Goal: Transaction & Acquisition: Purchase product/service

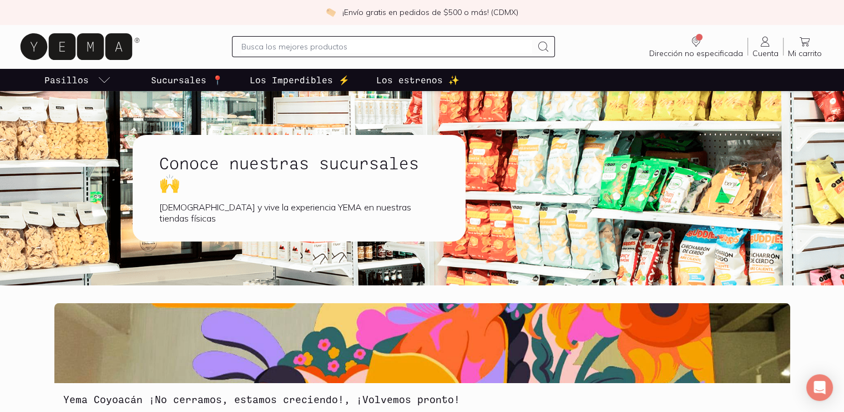
click at [255, 216] on div "[DEMOGRAPHIC_DATA] y vive la experiencia YEMA en nuestras tiendas físicas" at bounding box center [299, 212] width 280 height 22
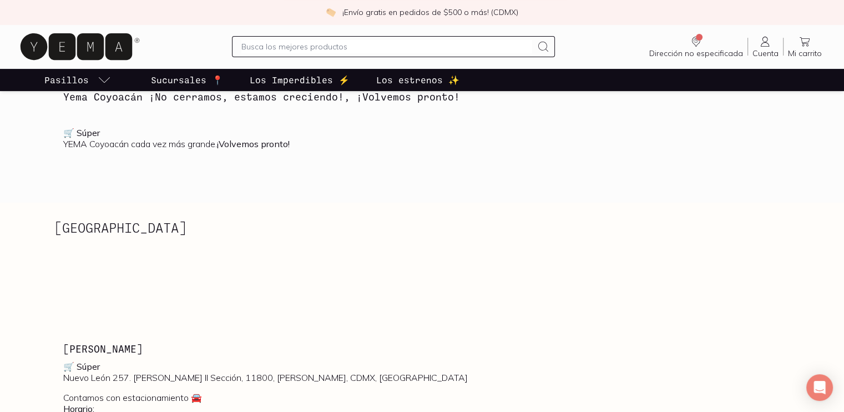
scroll to position [388, 0]
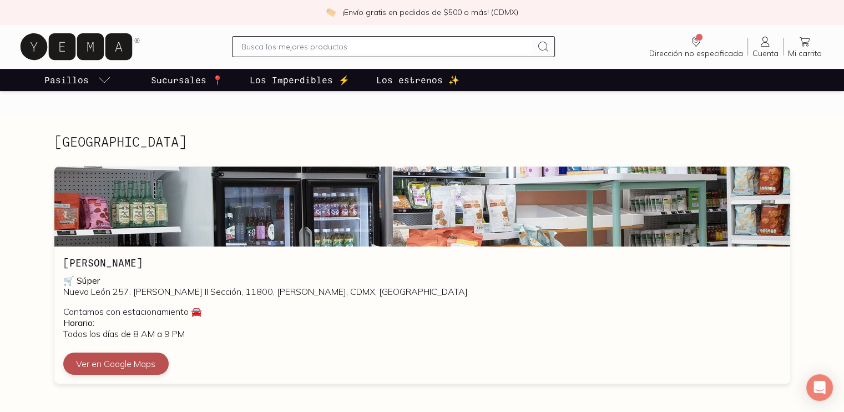
click at [139, 357] on button "Ver en Google Maps" at bounding box center [115, 363] width 105 height 22
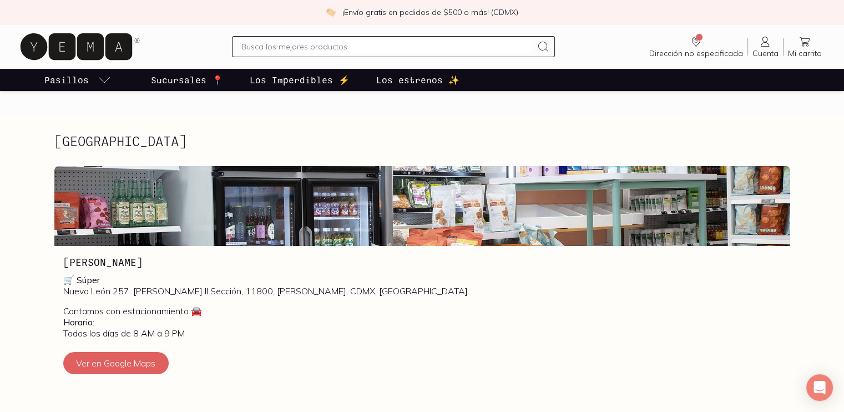
click at [174, 81] on p "Sucursales 📍" at bounding box center [187, 79] width 72 height 13
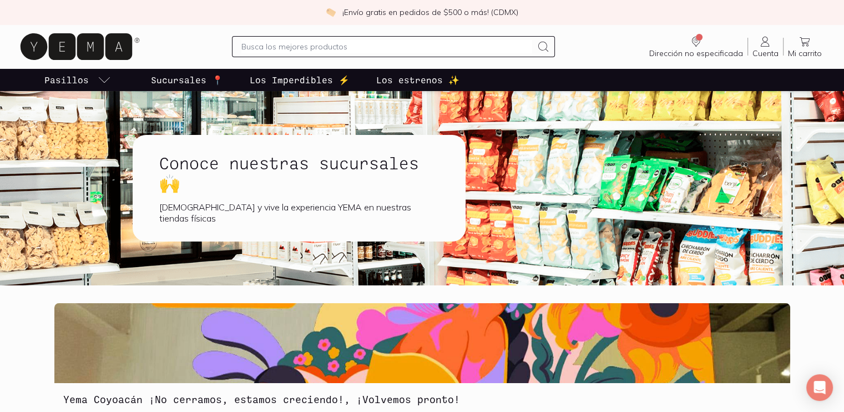
click at [815, 47] on link "Mi carrito Carrito" at bounding box center [804, 46] width 43 height 23
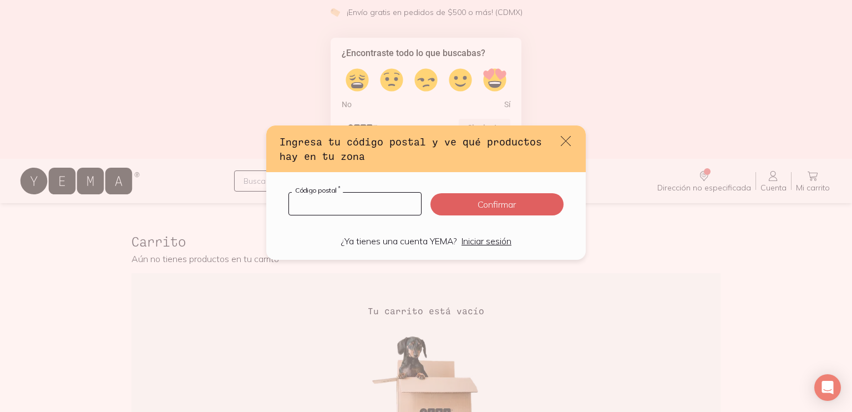
click at [392, 208] on input "default" at bounding box center [355, 204] width 132 height 22
click at [382, 203] on input "default" at bounding box center [355, 204] width 132 height 22
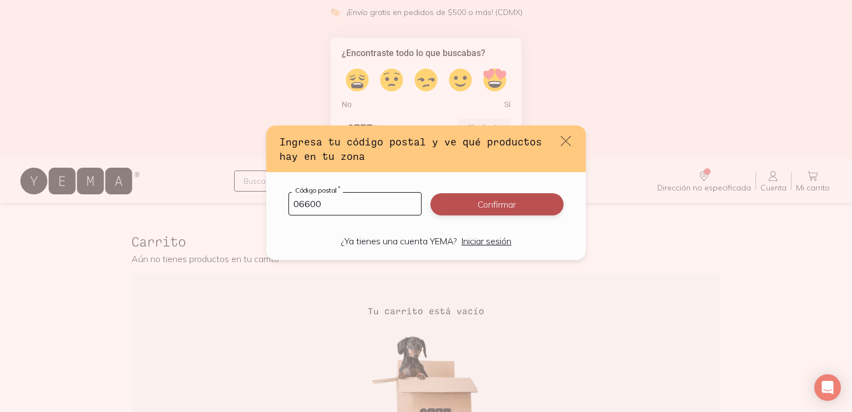
type input "06600"
click at [436, 206] on button "Confirmar" at bounding box center [497, 204] width 133 height 22
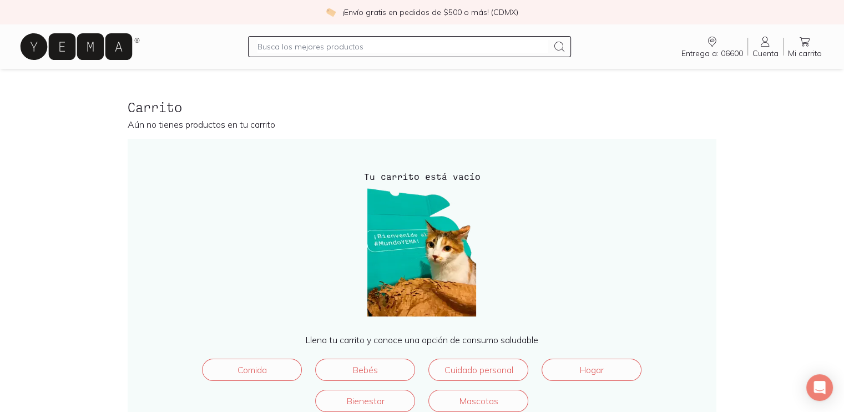
click at [712, 42] on icon "Entrega a: 06600" at bounding box center [711, 41] width 13 height 13
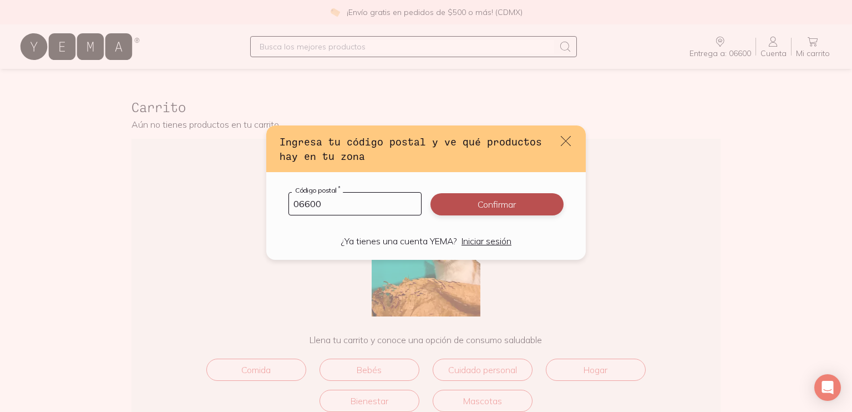
click at [522, 208] on button "Confirmar" at bounding box center [497, 204] width 133 height 22
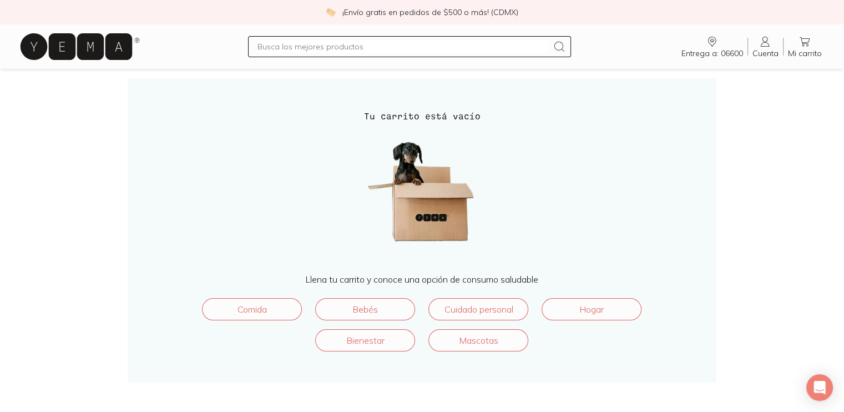
scroll to position [62, 0]
click at [269, 307] on link "Comida" at bounding box center [252, 307] width 100 height 22
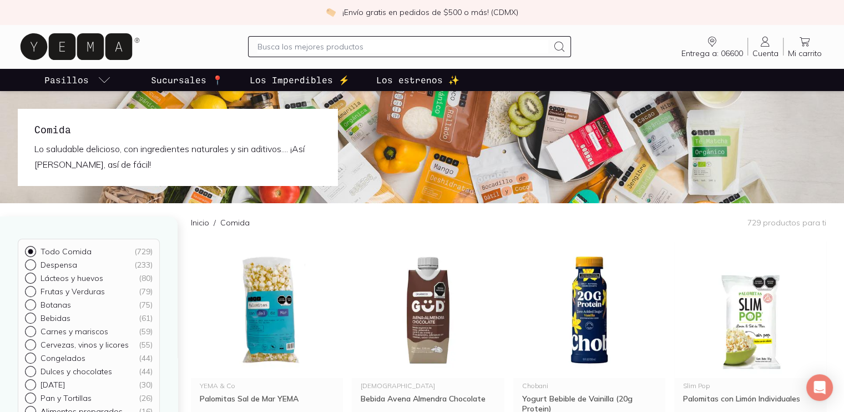
click at [348, 48] on input "text" at bounding box center [402, 46] width 291 height 13
type input "LECHE"
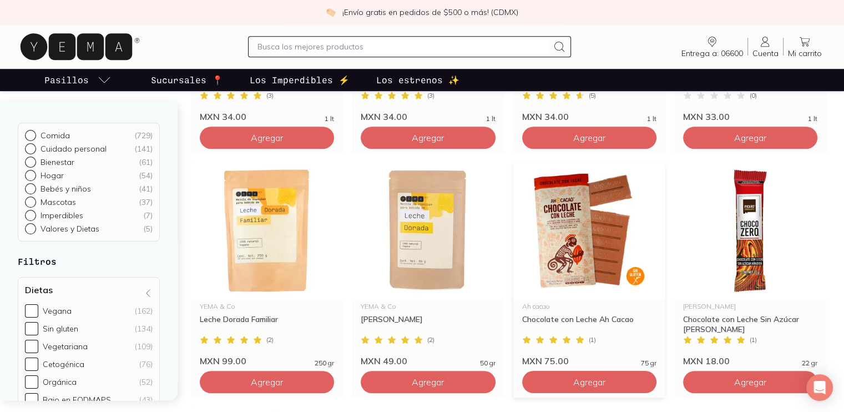
scroll to position [555, 0]
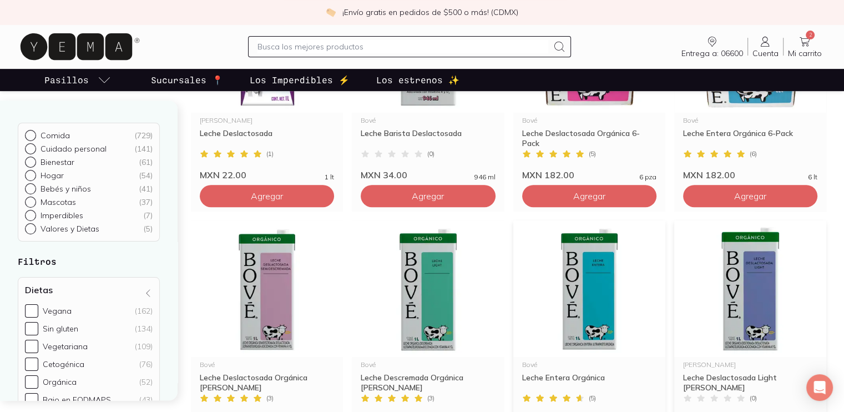
scroll to position [388, 0]
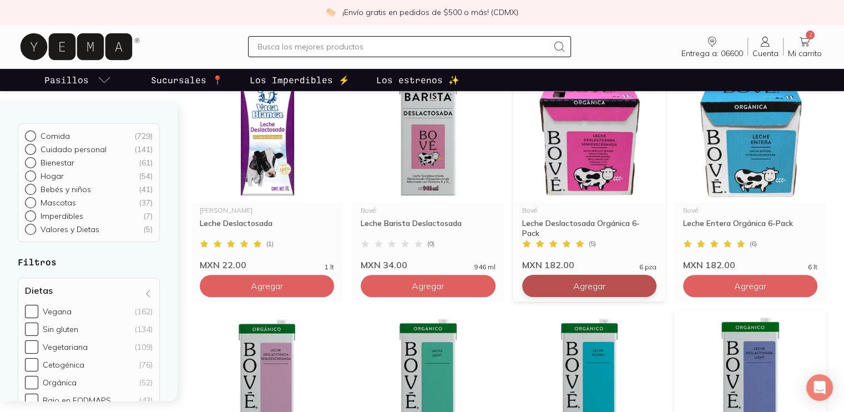
click at [283, 47] on span "Agregar" at bounding box center [267, 41] width 32 height 11
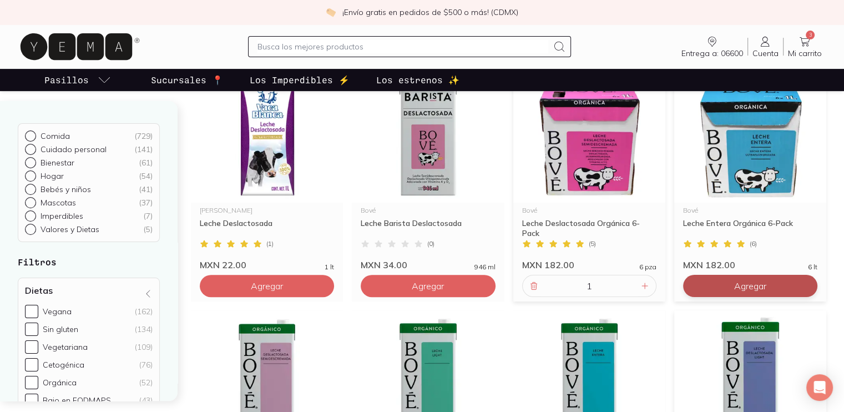
click at [283, 47] on span "Agregar" at bounding box center [267, 41] width 32 height 11
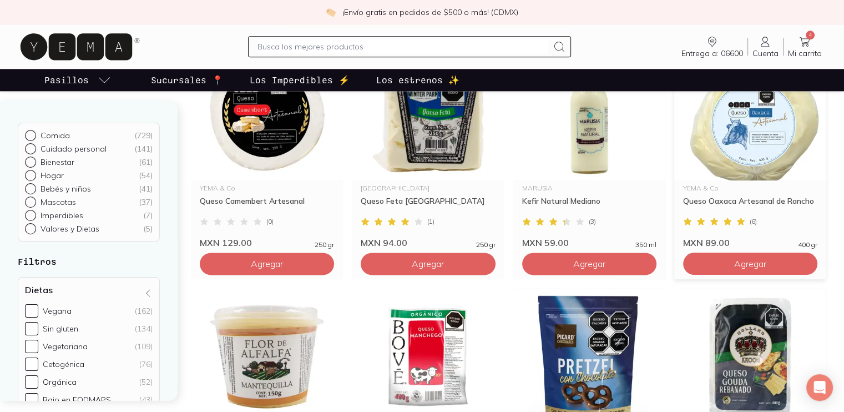
scroll to position [1110, 0]
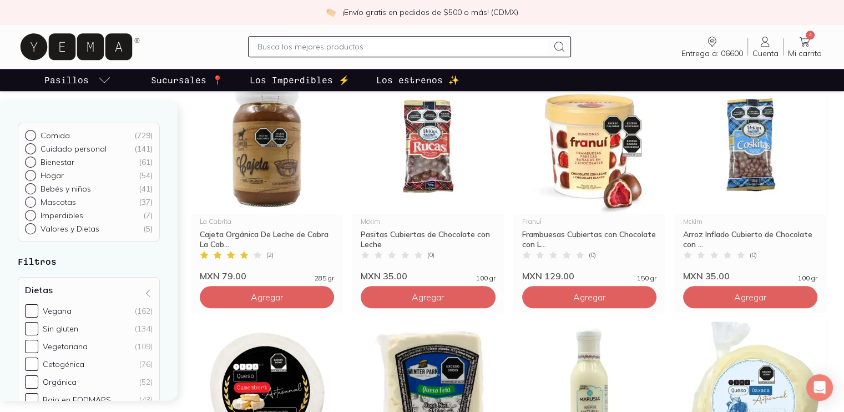
click at [806, 48] on span "Mi carrito" at bounding box center [805, 53] width 34 height 10
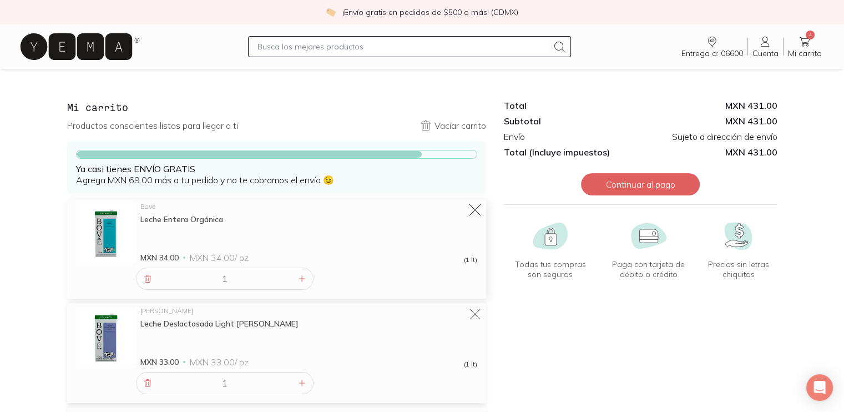
click at [479, 213] on icon at bounding box center [475, 211] width 16 height 16
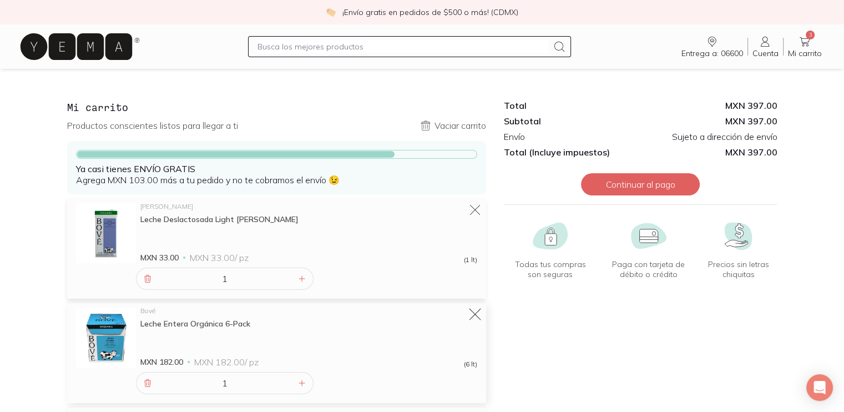
click at [474, 314] on icon at bounding box center [475, 315] width 16 height 16
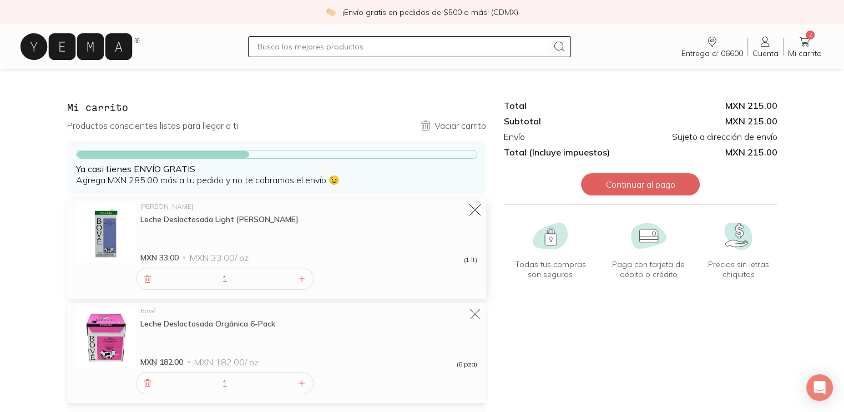
click at [471, 209] on icon at bounding box center [475, 211] width 16 height 16
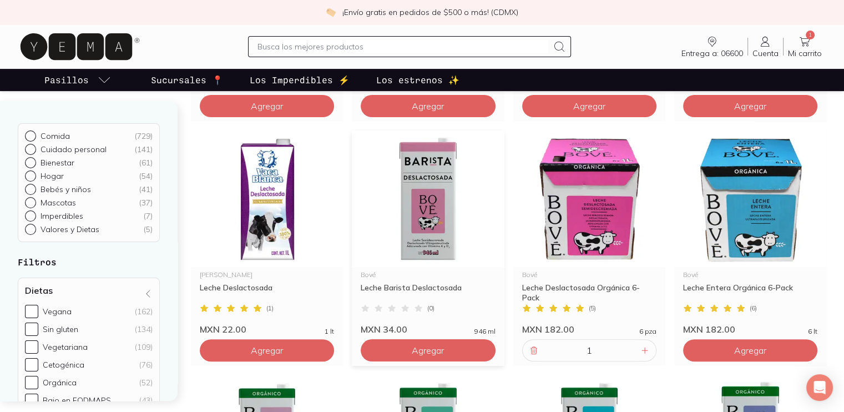
scroll to position [388, 0]
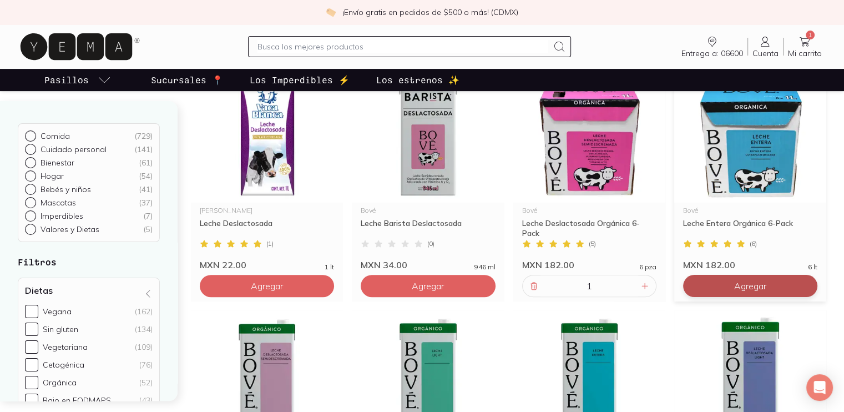
click at [283, 47] on span "Agregar" at bounding box center [267, 41] width 32 height 11
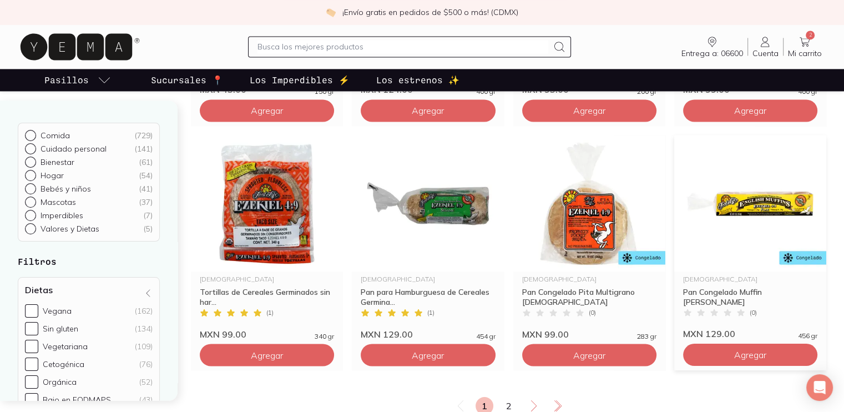
scroll to position [1997, 0]
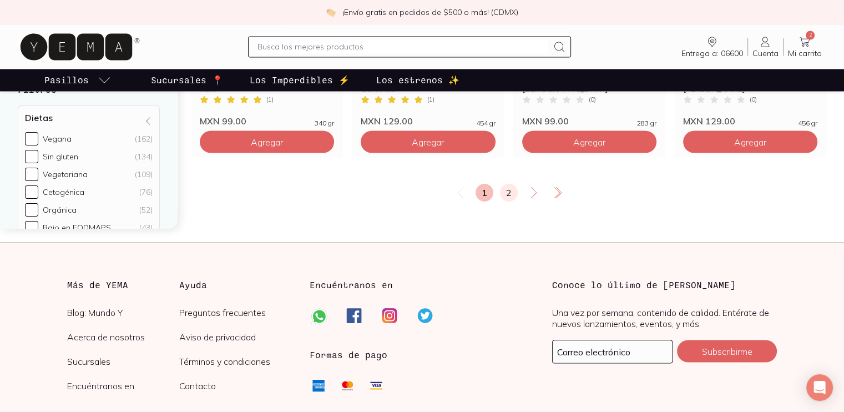
click at [508, 189] on link "2" at bounding box center [509, 193] width 18 height 18
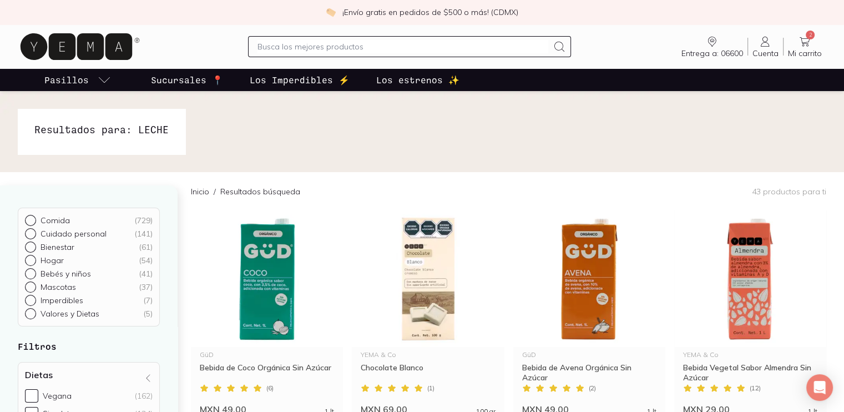
click at [808, 57] on span "Mi carrito" at bounding box center [805, 53] width 34 height 10
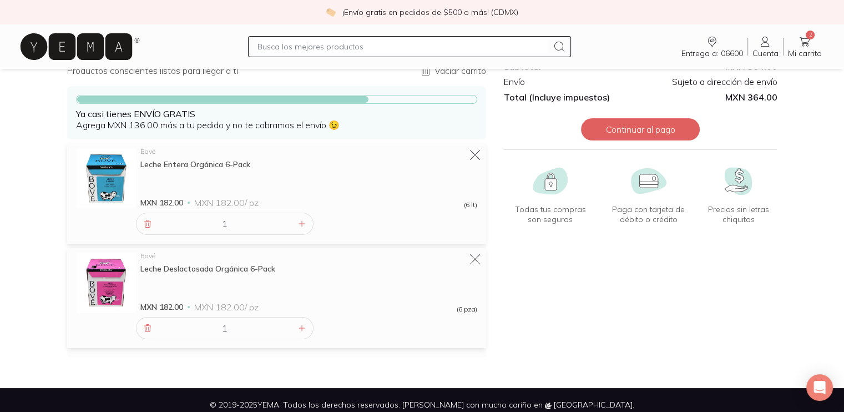
scroll to position [55, 0]
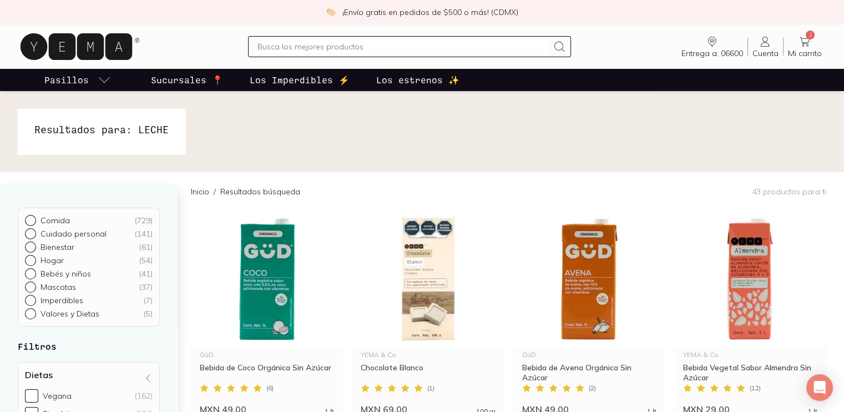
click at [387, 42] on input "text" at bounding box center [402, 46] width 291 height 13
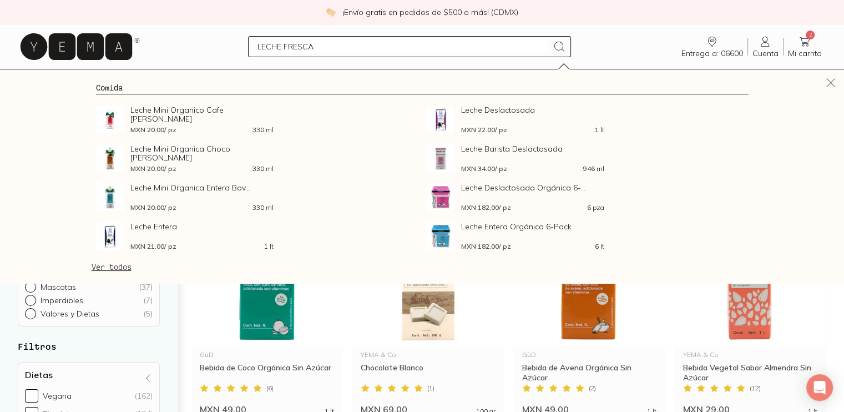
type input "LECHE FRESCA"
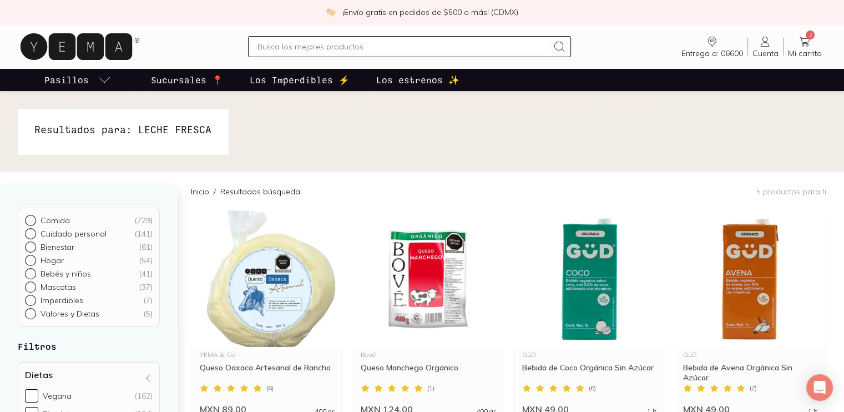
click at [310, 48] on input "text" at bounding box center [402, 46] width 291 height 13
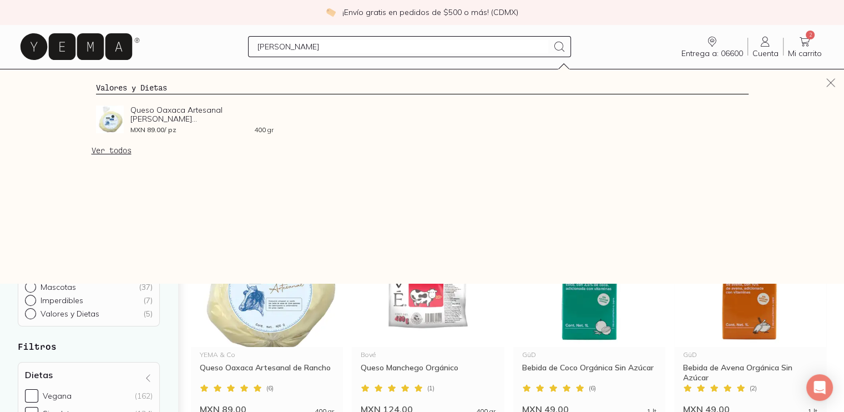
type input "LECHE"
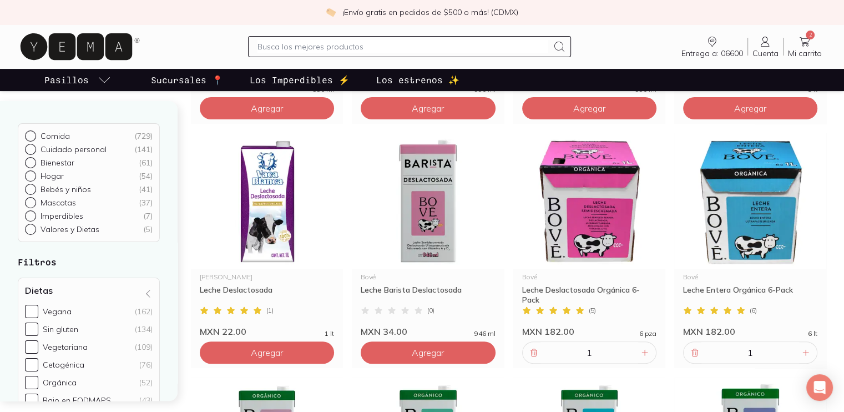
scroll to position [302, 0]
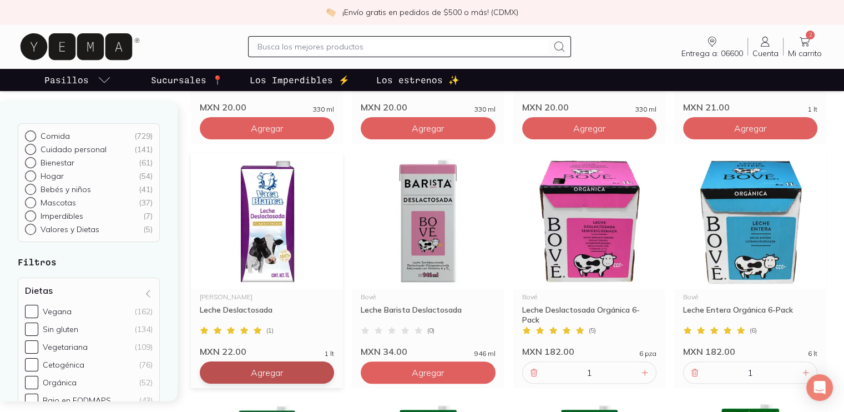
click at [280, 134] on span "Agregar" at bounding box center [267, 128] width 32 height 11
click at [319, 372] on icon at bounding box center [322, 372] width 9 height 9
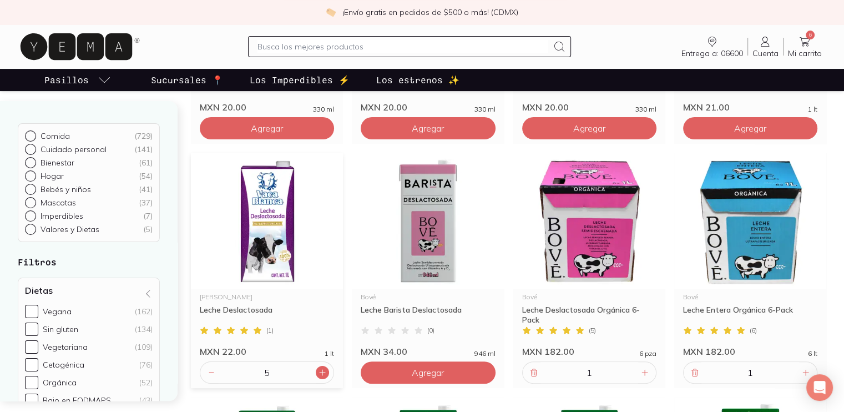
click at [319, 372] on icon at bounding box center [322, 372] width 9 height 9
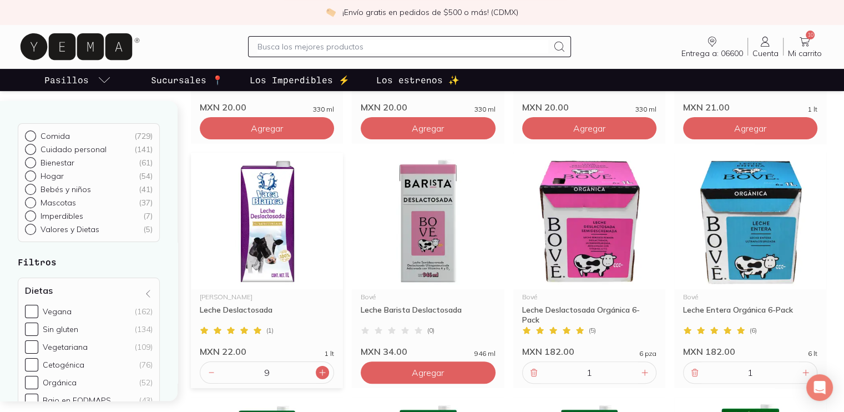
type input "10"
click at [808, 47] on icon at bounding box center [804, 41] width 13 height 13
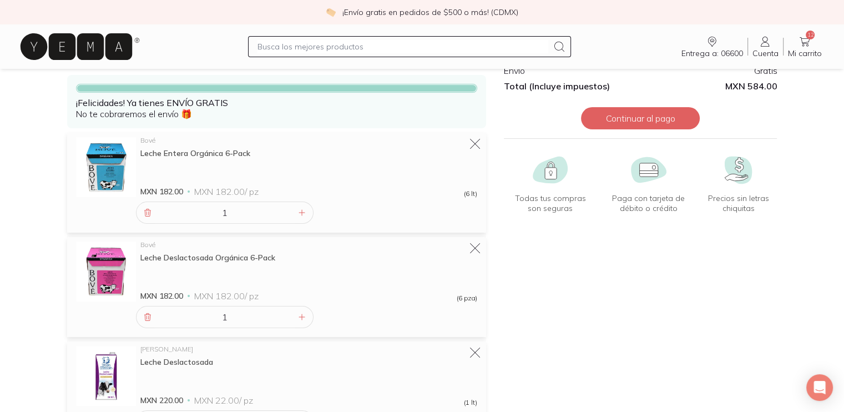
scroll to position [113, 0]
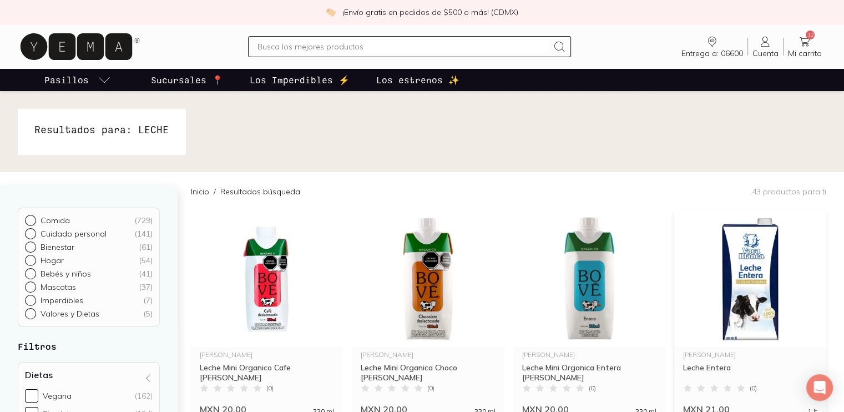
scroll to position [111, 0]
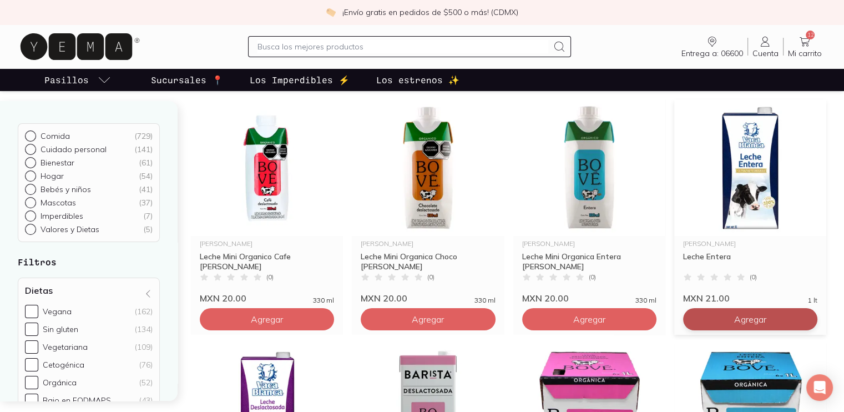
click at [334, 322] on button "Agregar" at bounding box center [267, 319] width 134 height 22
click at [805, 321] on icon at bounding box center [805, 319] width 9 height 9
type input "2"
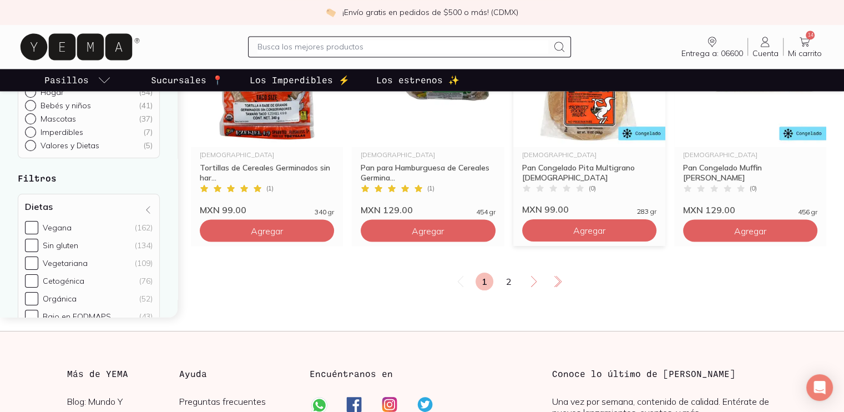
scroll to position [1942, 0]
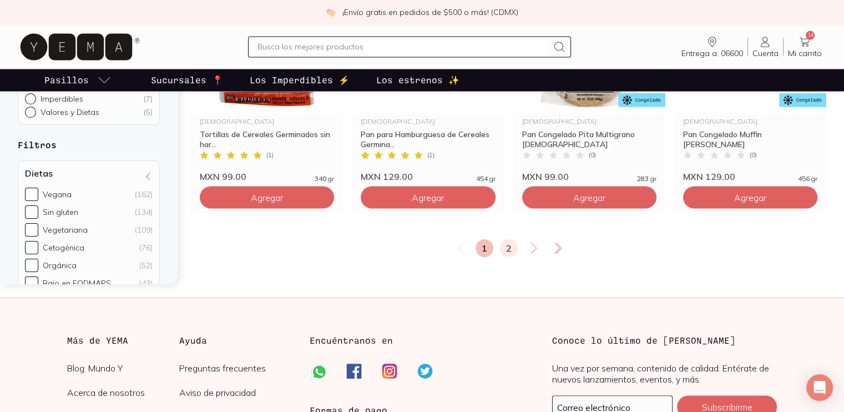
click at [513, 249] on link "2" at bounding box center [509, 248] width 18 height 18
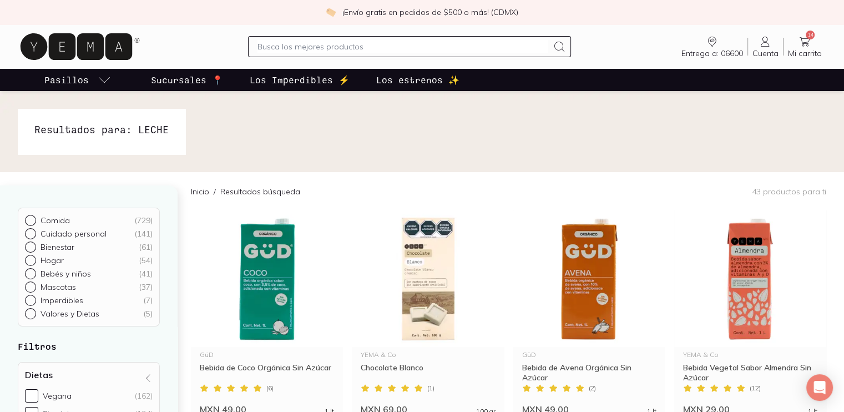
click at [57, 299] on p "Imperdibles" at bounding box center [62, 300] width 43 height 10
click at [34, 299] on input "Imperdibles ( 7 )" at bounding box center [29, 299] width 9 height 9
radio input "true"
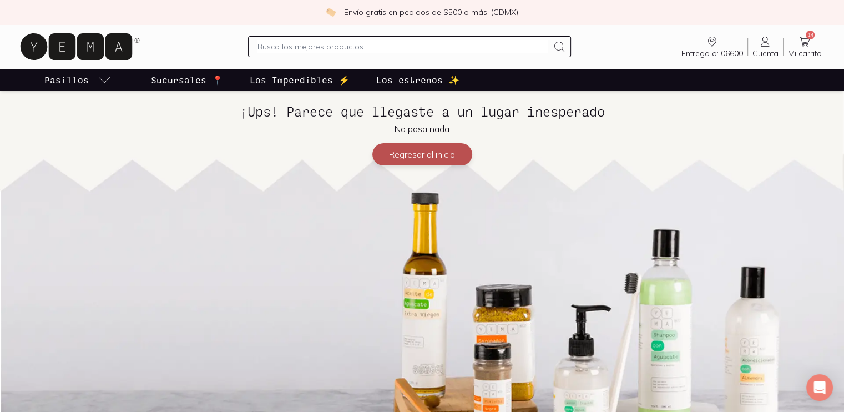
click at [415, 162] on button "Regresar al inicio" at bounding box center [422, 154] width 100 height 22
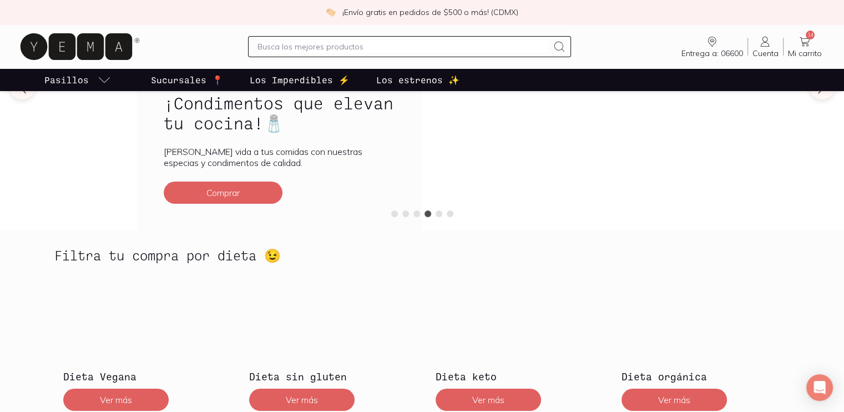
scroll to position [277, 0]
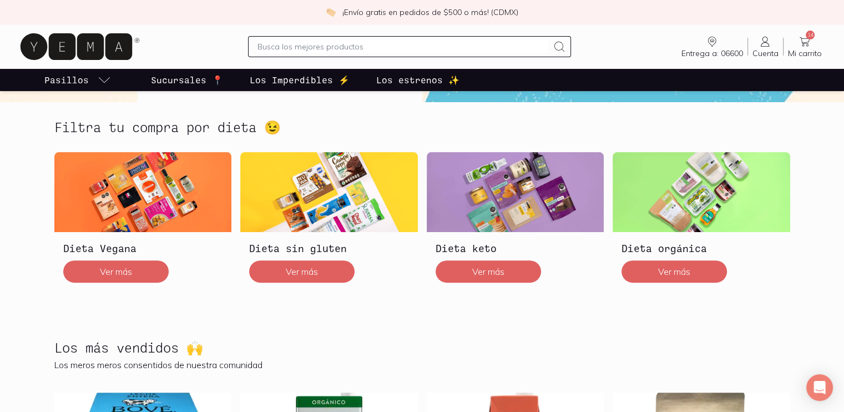
click at [795, 53] on span "Mi carrito" at bounding box center [805, 53] width 34 height 10
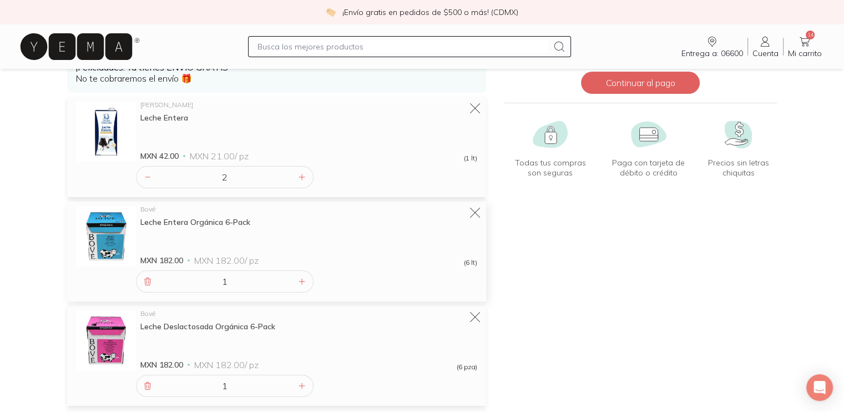
scroll to position [111, 0]
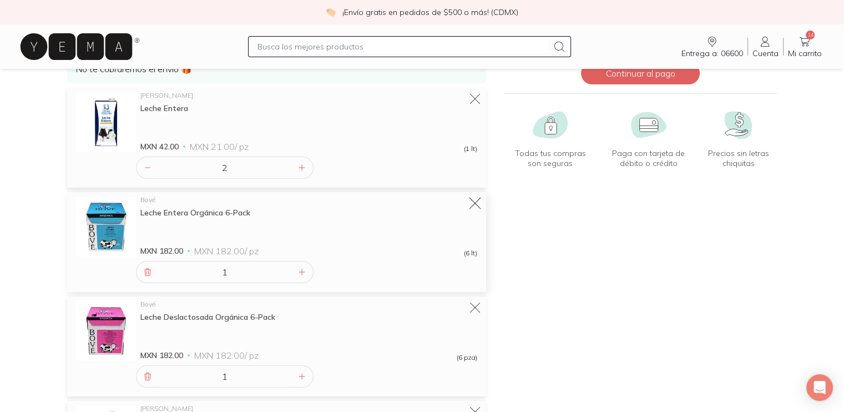
click at [476, 201] on icon at bounding box center [475, 204] width 16 height 16
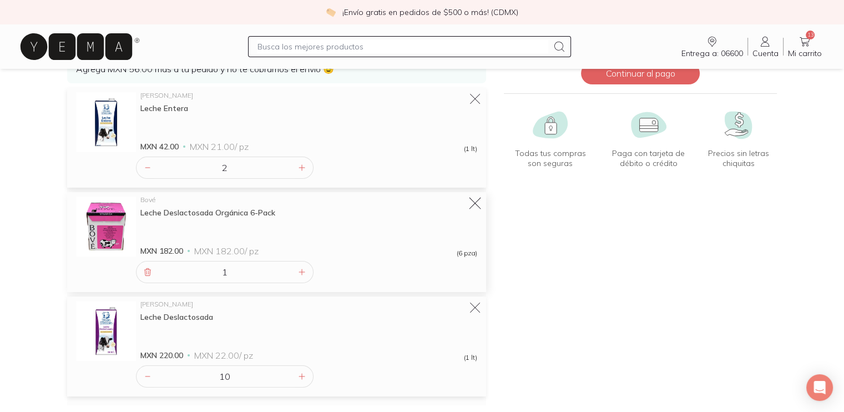
click at [473, 208] on icon at bounding box center [475, 204] width 16 height 16
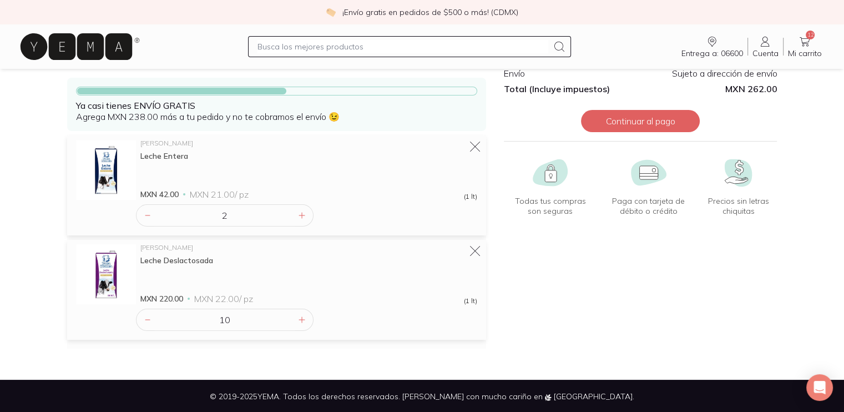
scroll to position [64, 0]
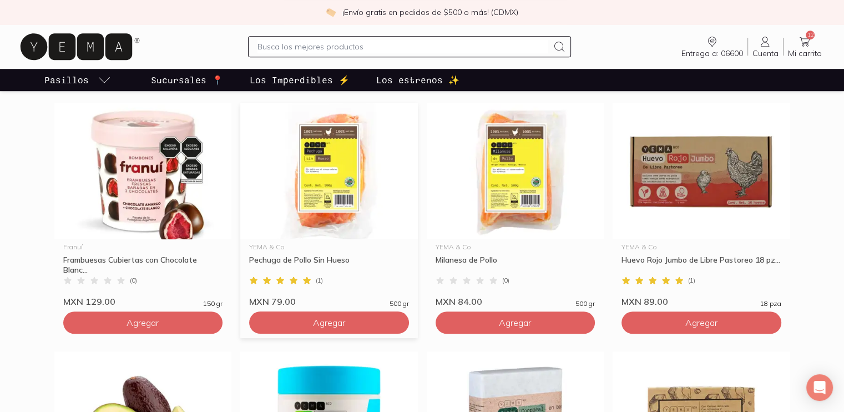
scroll to position [666, 0]
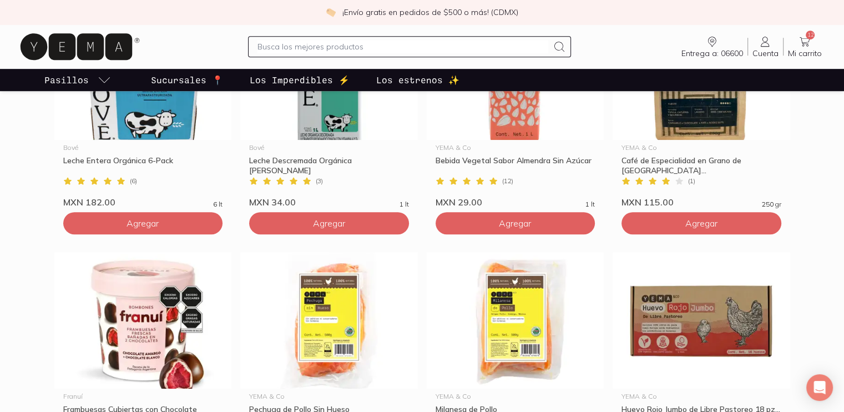
click at [375, 52] on input "text" at bounding box center [402, 46] width 291 height 13
type input "LECHE"
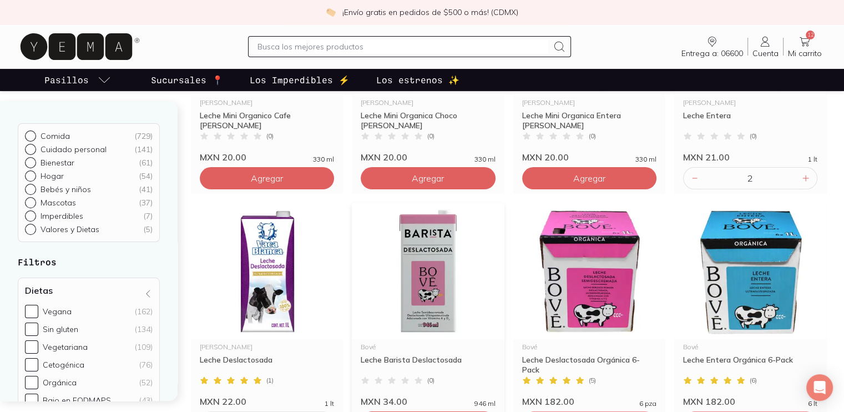
scroll to position [277, 0]
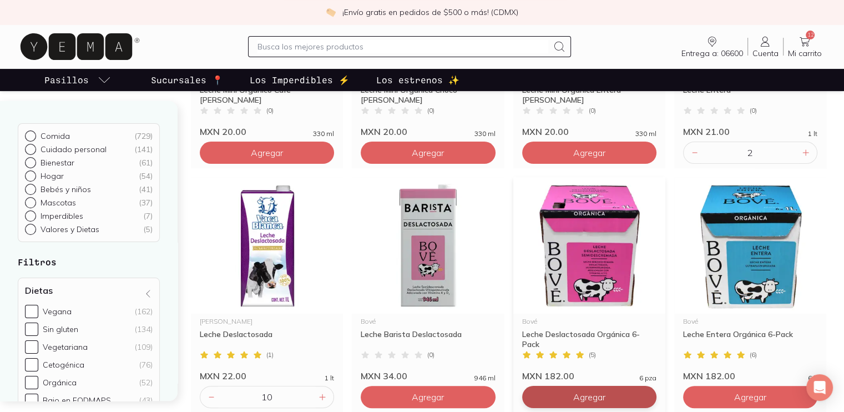
click at [334, 164] on button "Agregar" at bounding box center [267, 152] width 134 height 22
click at [823, 48] on link "13 Mi carrito Carrito" at bounding box center [804, 46] width 43 height 23
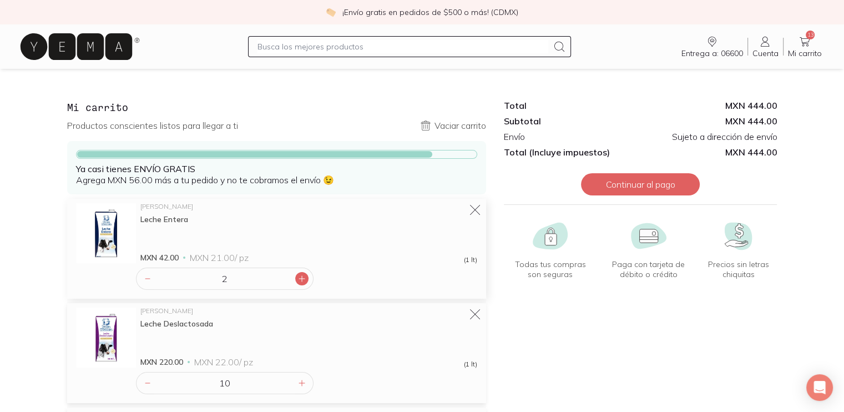
click at [304, 279] on icon at bounding box center [301, 278] width 9 height 9
click at [142, 275] on div at bounding box center [147, 278] width 13 height 13
type input "2"
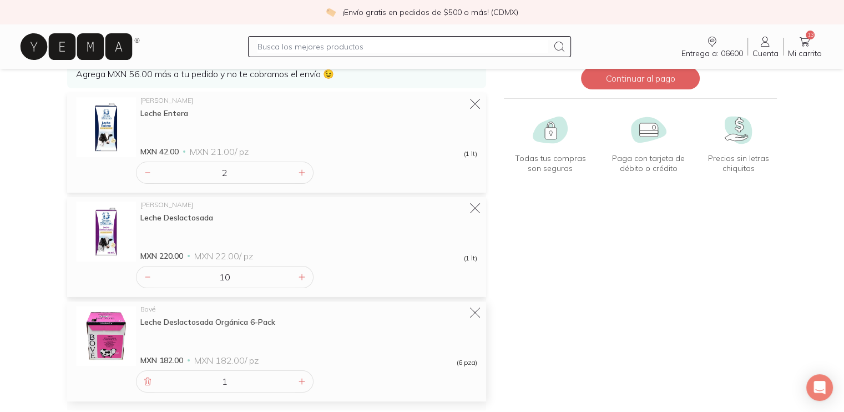
scroll to position [111, 0]
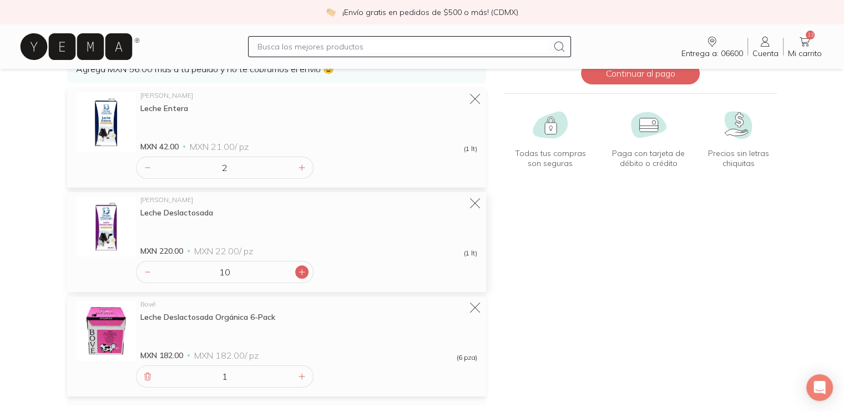
click at [300, 271] on icon at bounding box center [301, 271] width 9 height 9
type input "12"
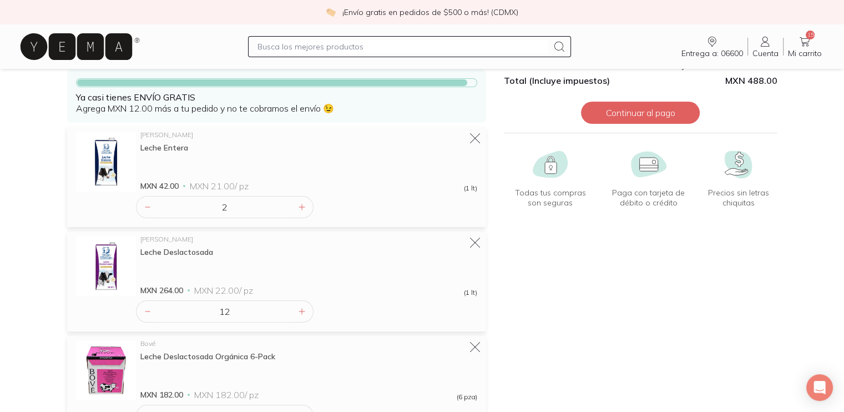
scroll to position [0, 0]
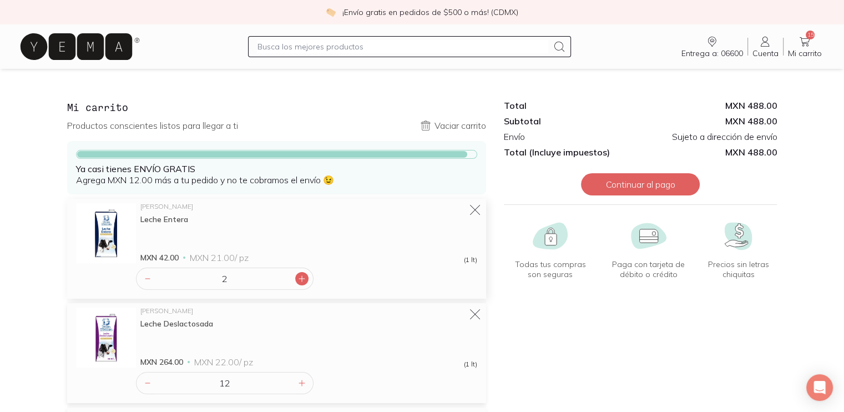
click at [302, 284] on div at bounding box center [301, 278] width 13 height 13
type input "3"
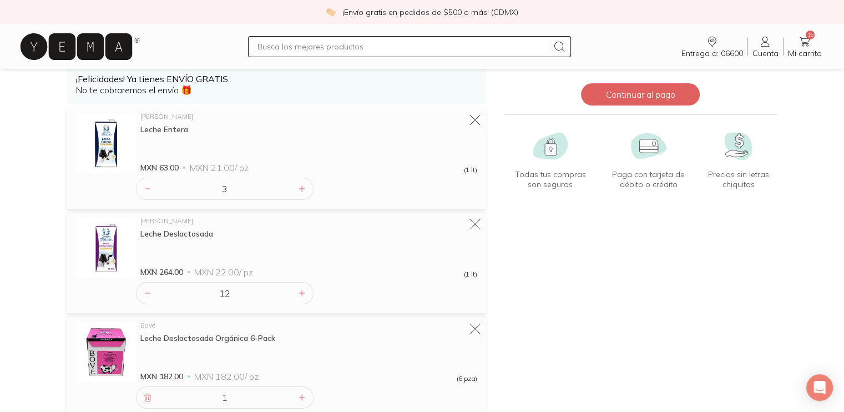
scroll to position [55, 0]
